Goal: Navigation & Orientation: Find specific page/section

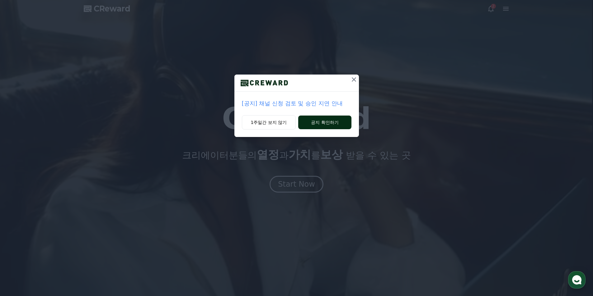
click at [318, 123] on button "공지 확인하기" at bounding box center [324, 123] width 53 height 14
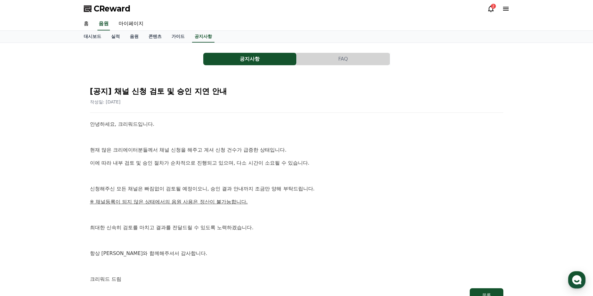
click at [492, 10] on icon at bounding box center [491, 9] width 6 height 7
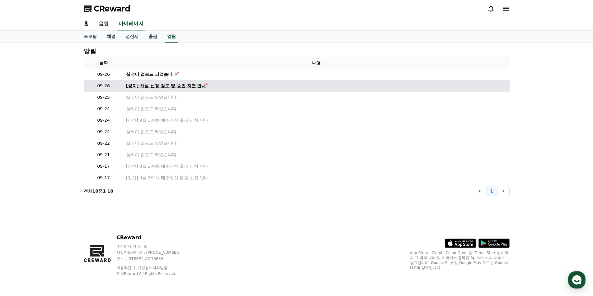
click at [167, 84] on div "[공지] 채널 신청 검토 및 승인 지연 안내" at bounding box center [166, 86] width 80 height 7
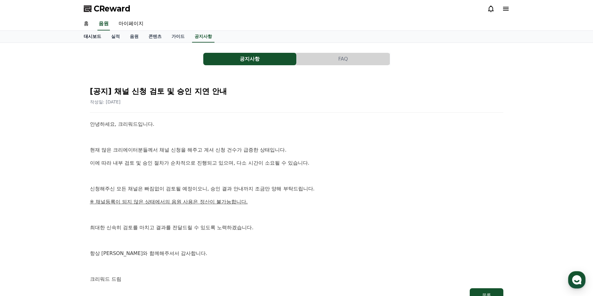
click at [90, 37] on link "대시보드" at bounding box center [92, 37] width 27 height 12
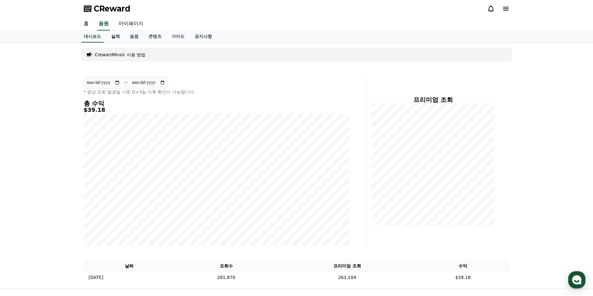
click at [116, 37] on link "실적" at bounding box center [115, 37] width 19 height 12
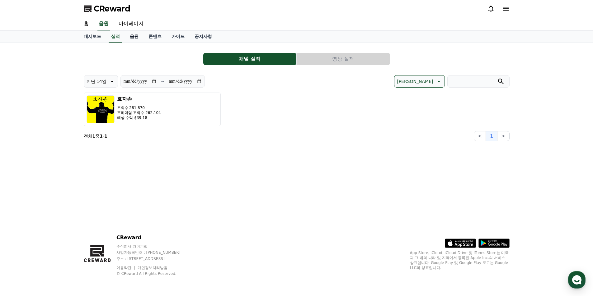
click at [130, 36] on link "음원" at bounding box center [134, 37] width 19 height 12
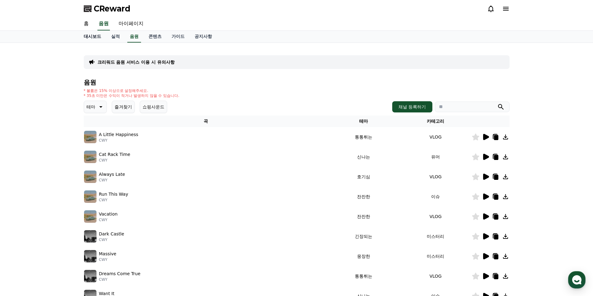
click at [97, 37] on link "대시보드" at bounding box center [92, 37] width 27 height 12
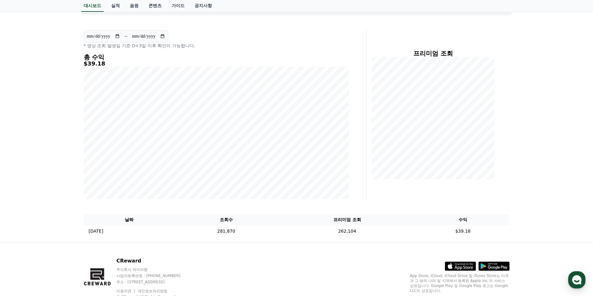
scroll to position [70, 0]
